Goal: Information Seeking & Learning: Learn about a topic

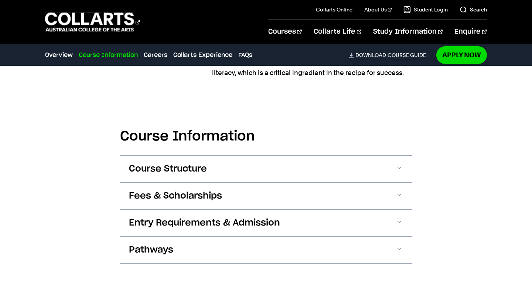
scroll to position [880, 0]
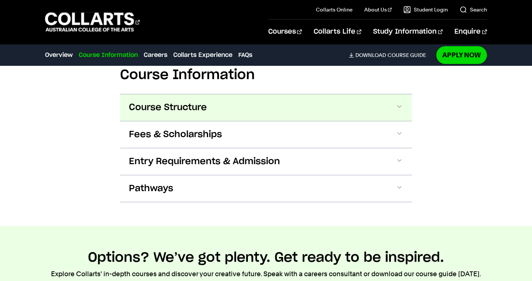
click at [264, 109] on button "Course Structure" at bounding box center [266, 107] width 292 height 27
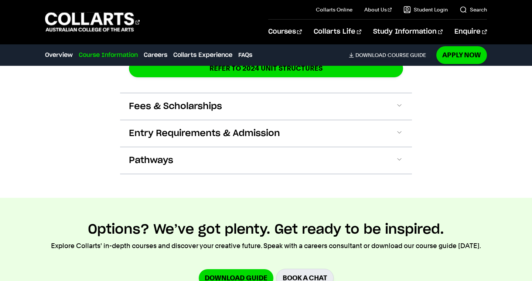
scroll to position [1345, 0]
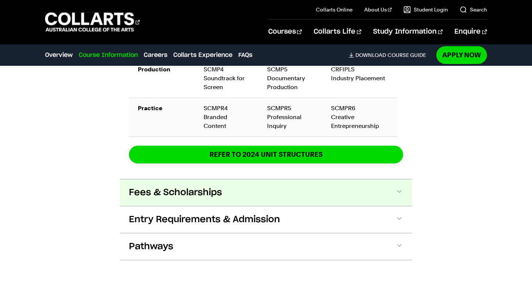
click at [234, 179] on button "Fees & Scholarships" at bounding box center [266, 192] width 292 height 27
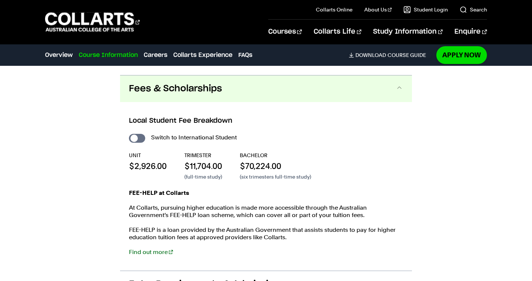
scroll to position [1443, 0]
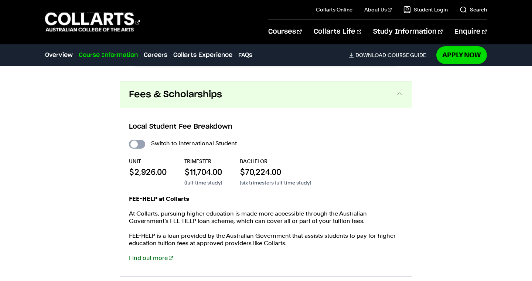
click at [141, 140] on input "International Student" at bounding box center [137, 144] width 16 height 9
checkbox input "true"
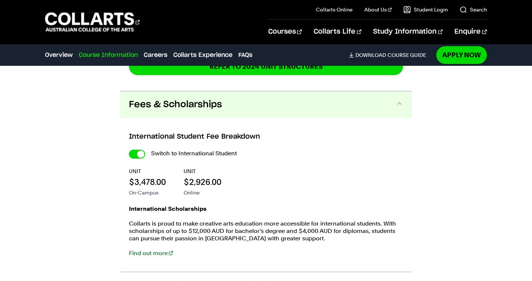
scroll to position [1432, 0]
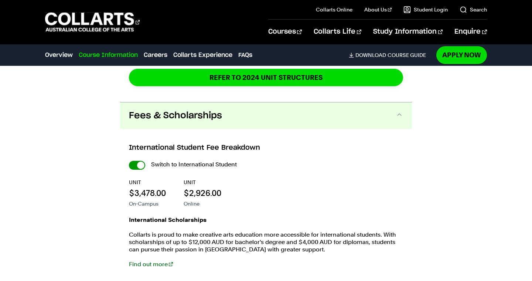
click at [136, 163] on input "International Student" at bounding box center [137, 165] width 16 height 9
checkbox input "false"
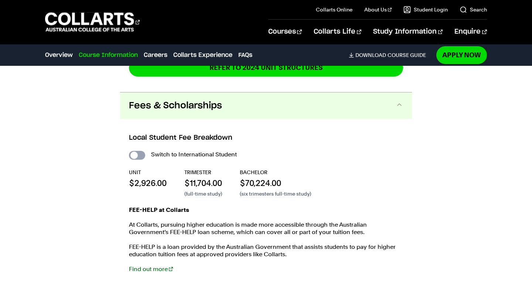
click at [143, 151] on input "International Student" at bounding box center [137, 155] width 16 height 9
checkbox input "true"
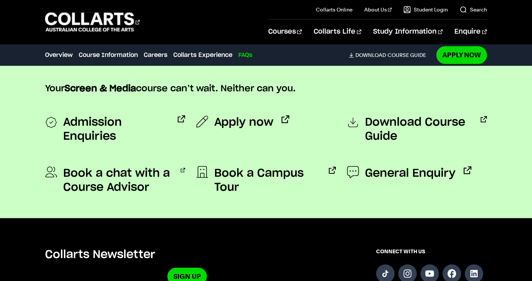
scroll to position [3939, 0]
